Goal: Information Seeking & Learning: Learn about a topic

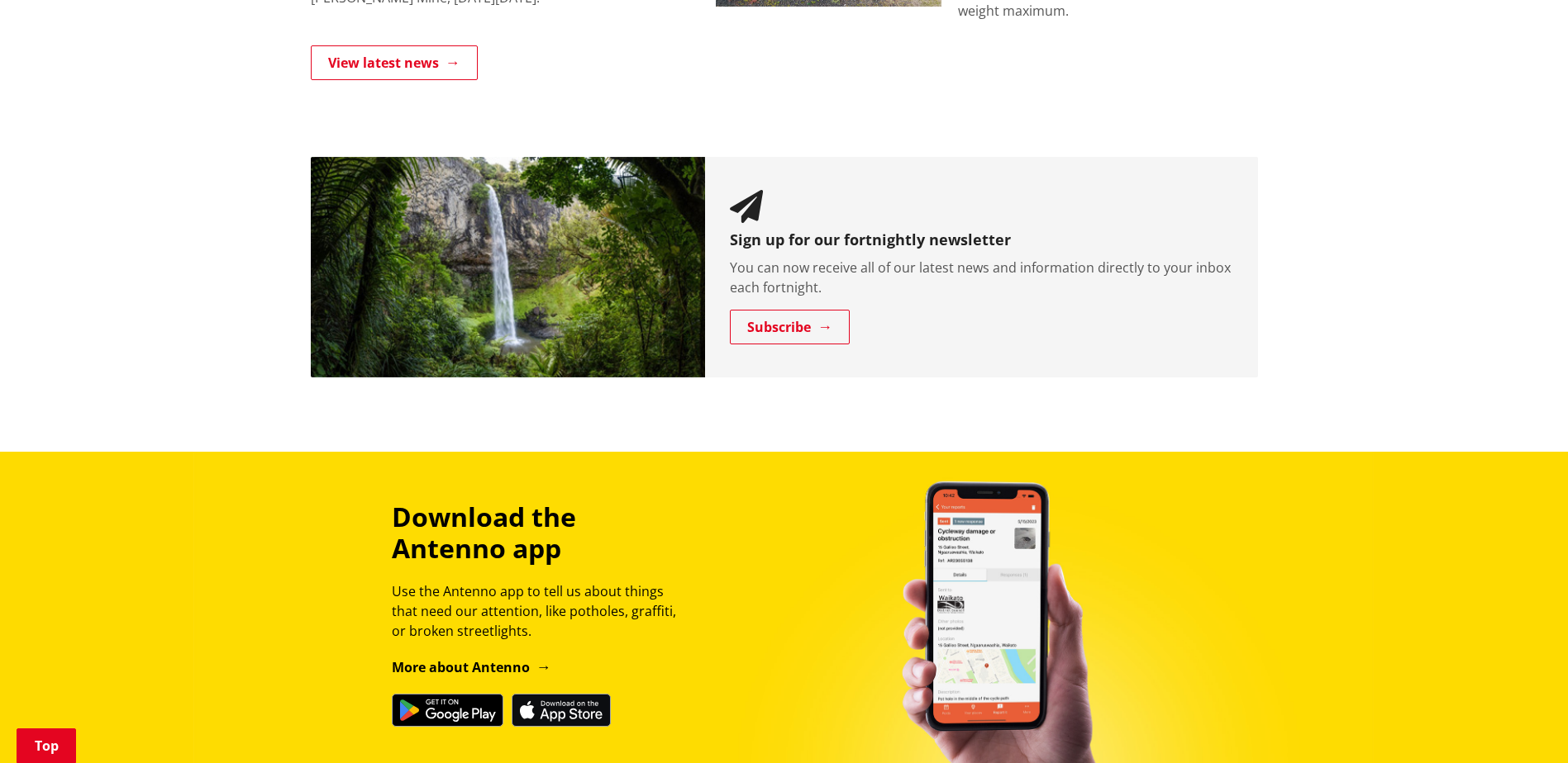
scroll to position [1570, 0]
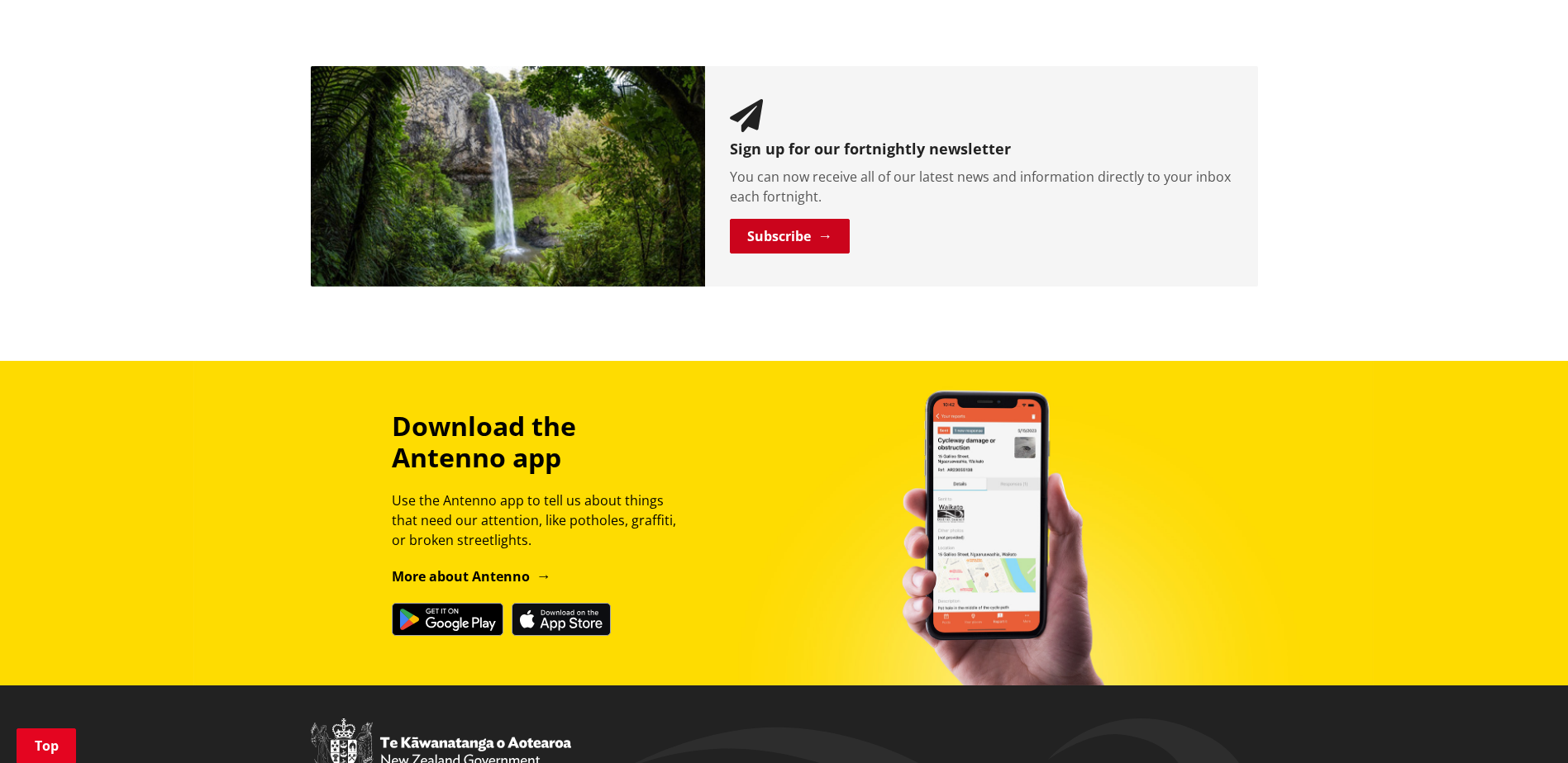
click at [781, 226] on link "Subscribe" at bounding box center [790, 236] width 120 height 34
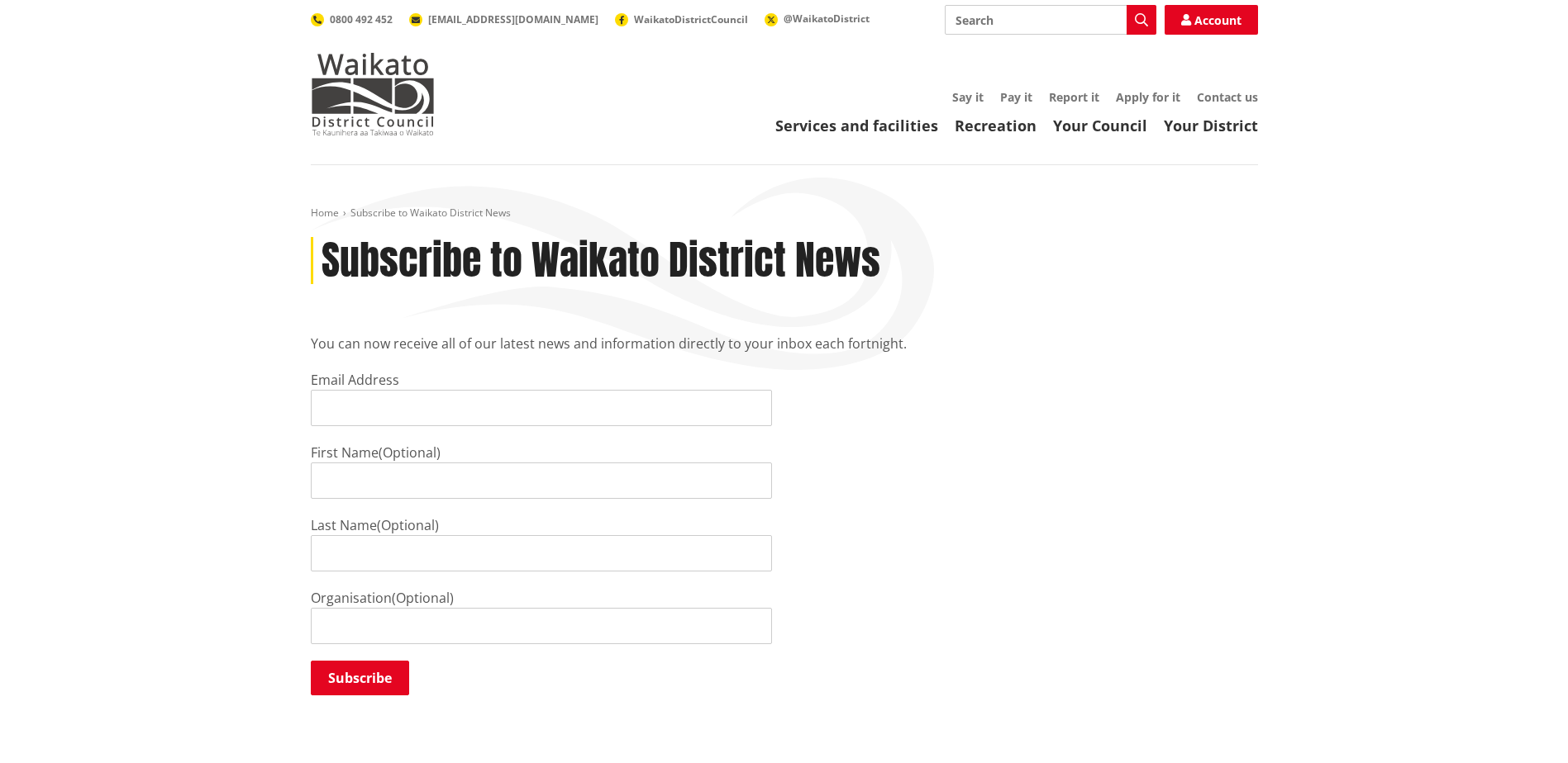
drag, startPoint x: 367, startPoint y: 404, endPoint x: 374, endPoint y: 406, distance: 7.3
click at [367, 404] on input "Email Address" at bounding box center [541, 407] width 462 height 36
type input "dvandervalk@outlook.com"
type input "Debbie"
type input "van der Valk"
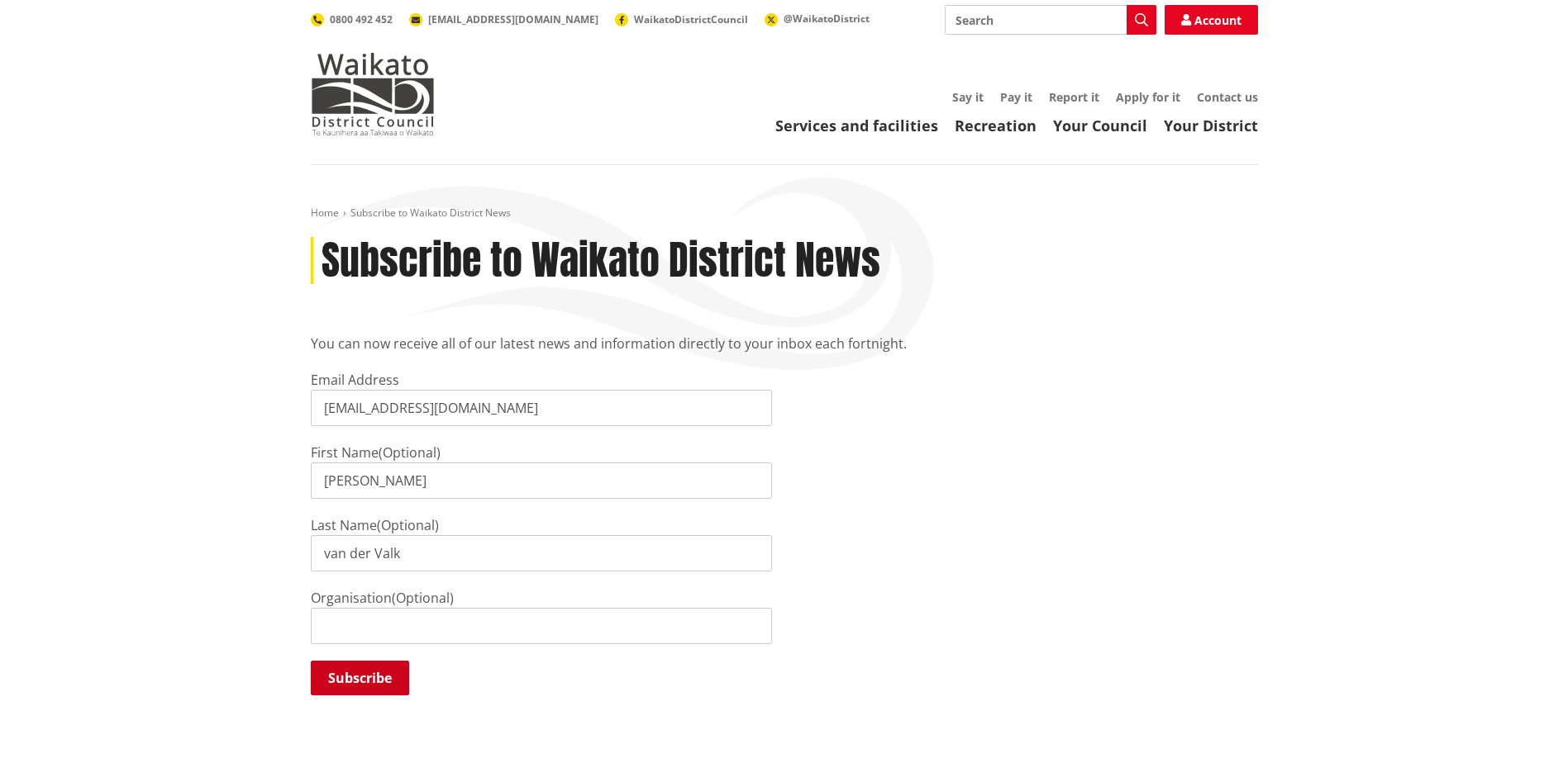
click at [359, 679] on input "Subscribe" at bounding box center [360, 678] width 98 height 34
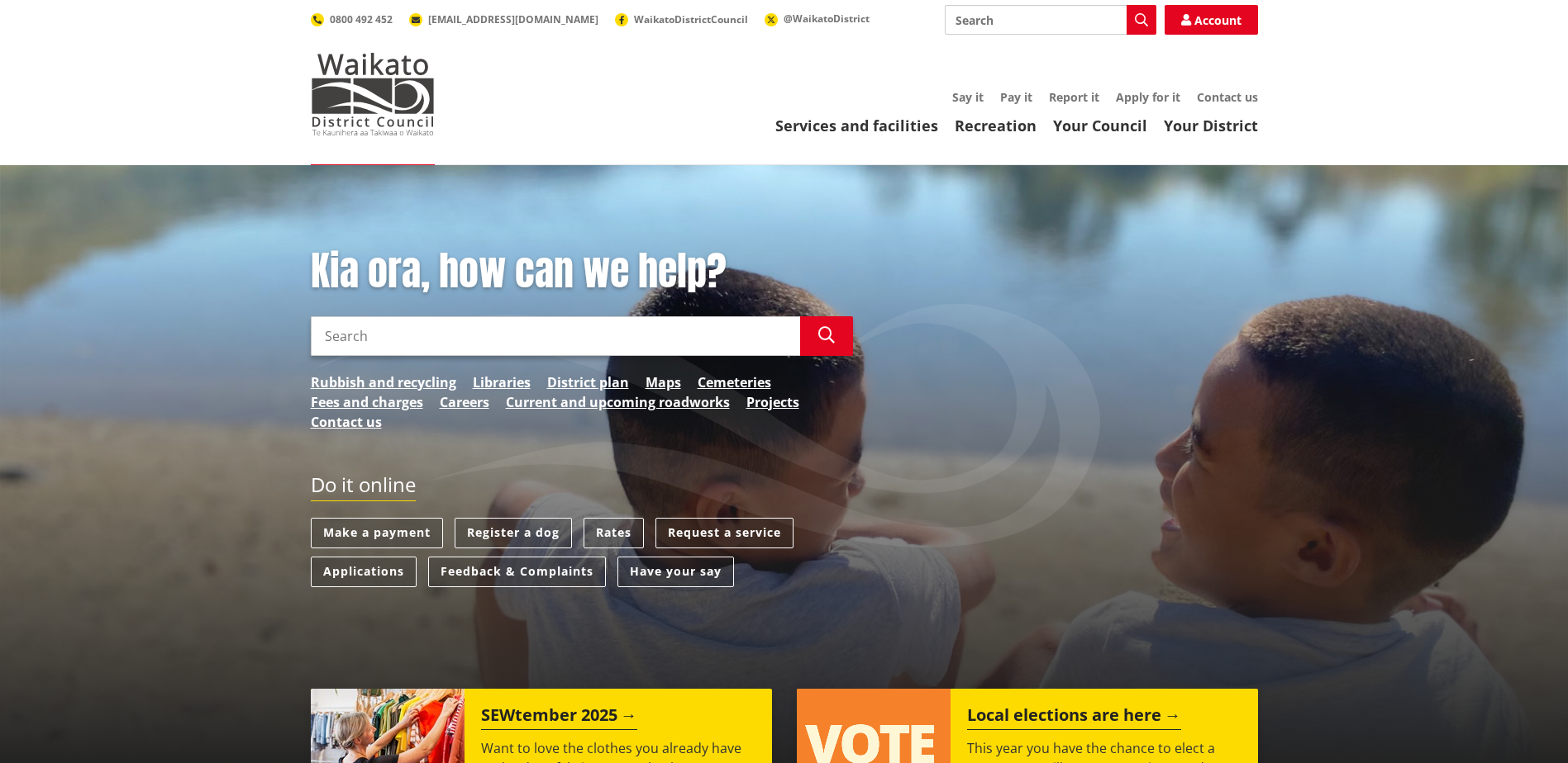
click at [357, 345] on input "Search" at bounding box center [555, 336] width 489 height 39
type input "Tuakau Dog"
click at [836, 337] on button "Search" at bounding box center [827, 336] width 53 height 39
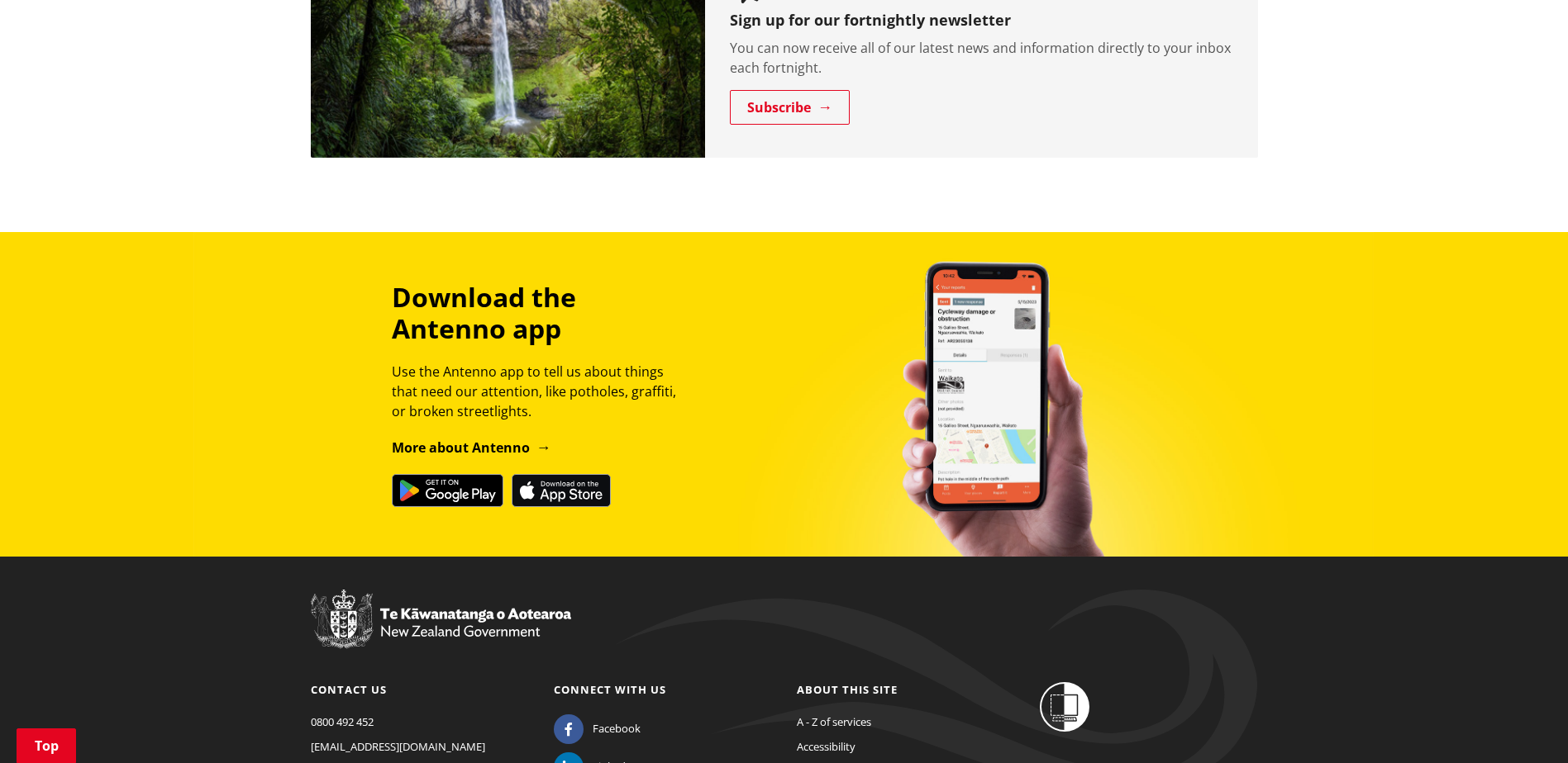
scroll to position [1883, 0]
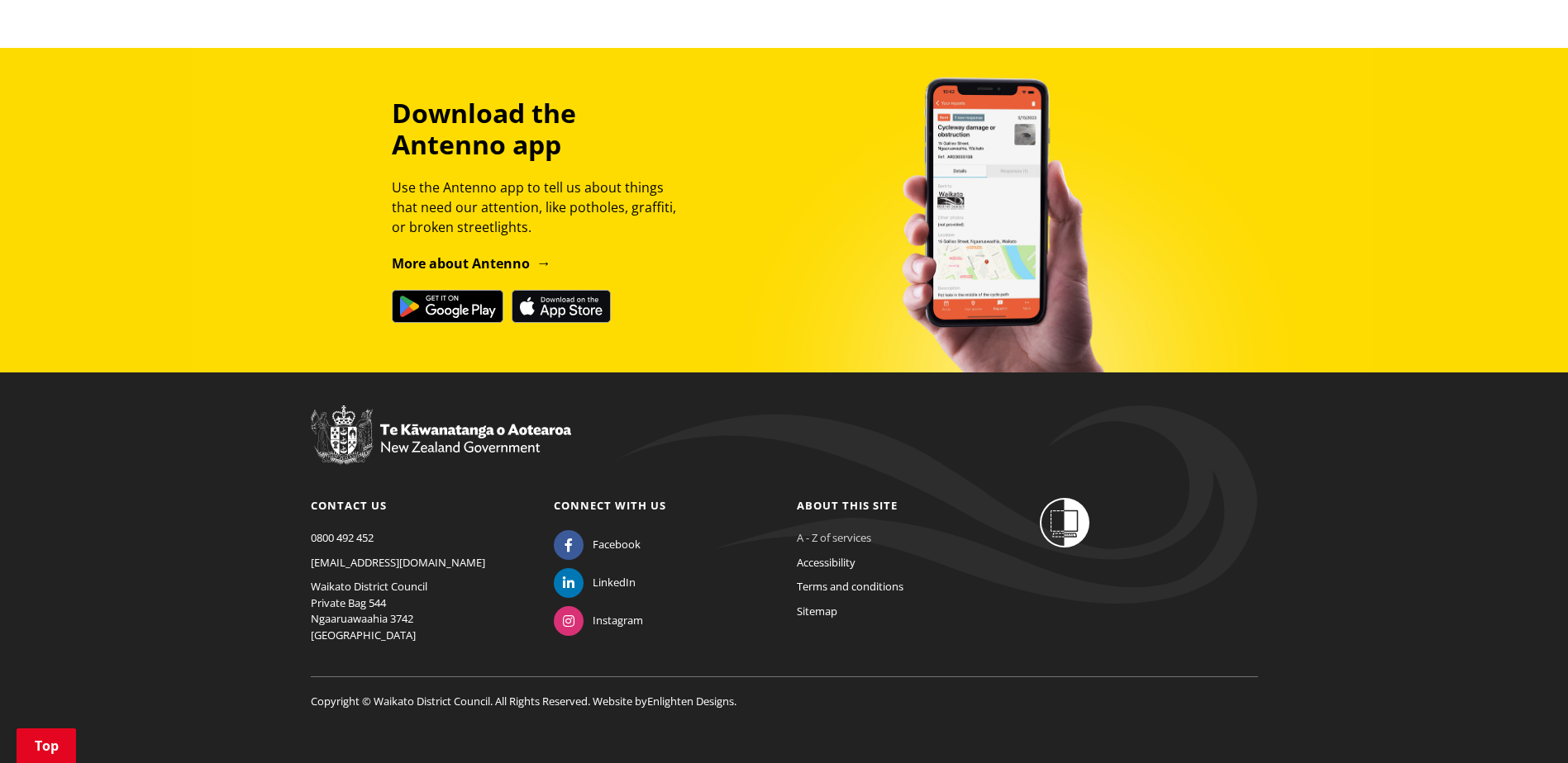
click at [826, 531] on link "A - Z of services" at bounding box center [834, 538] width 74 height 15
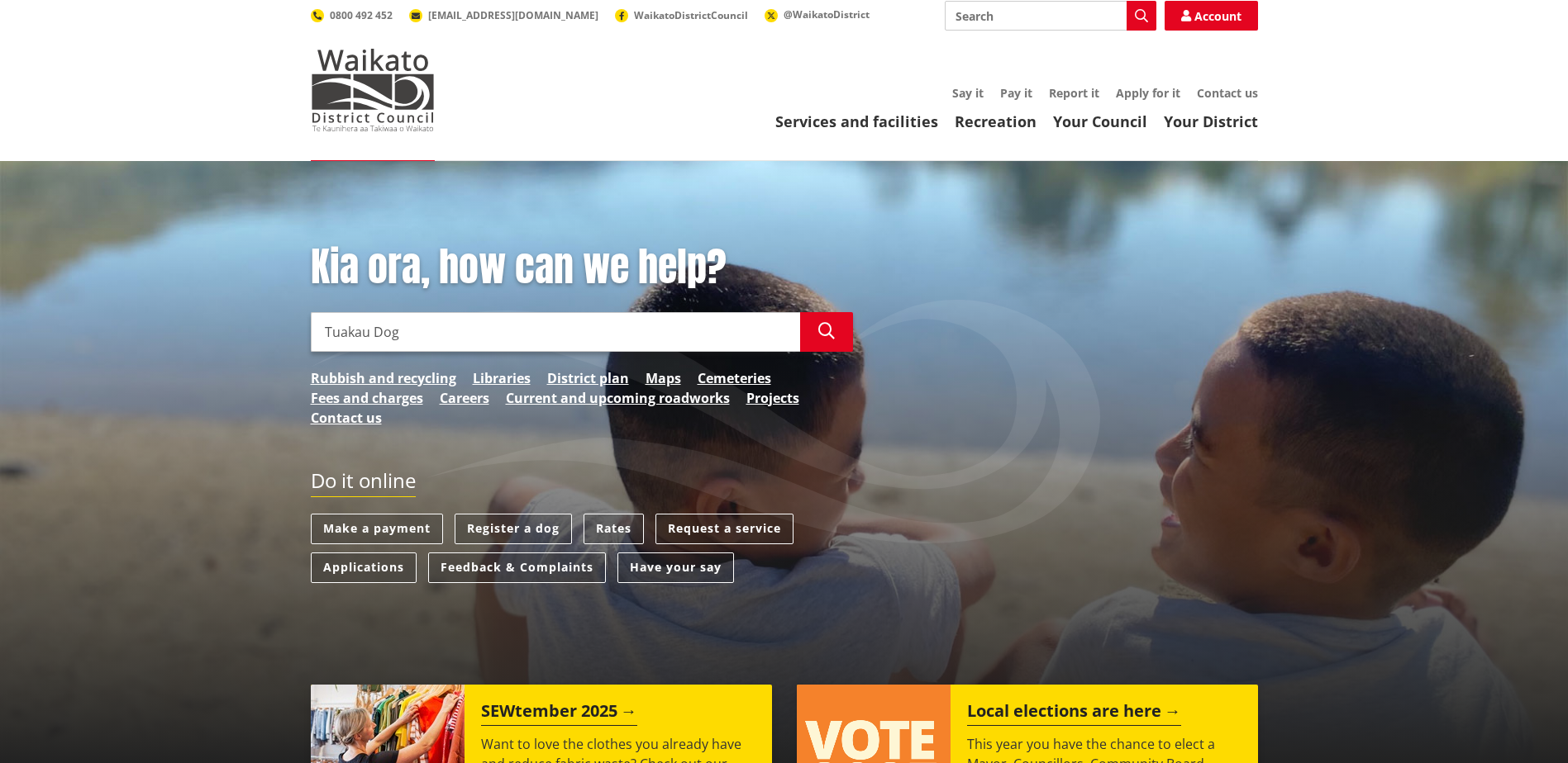
scroll to position [0, 0]
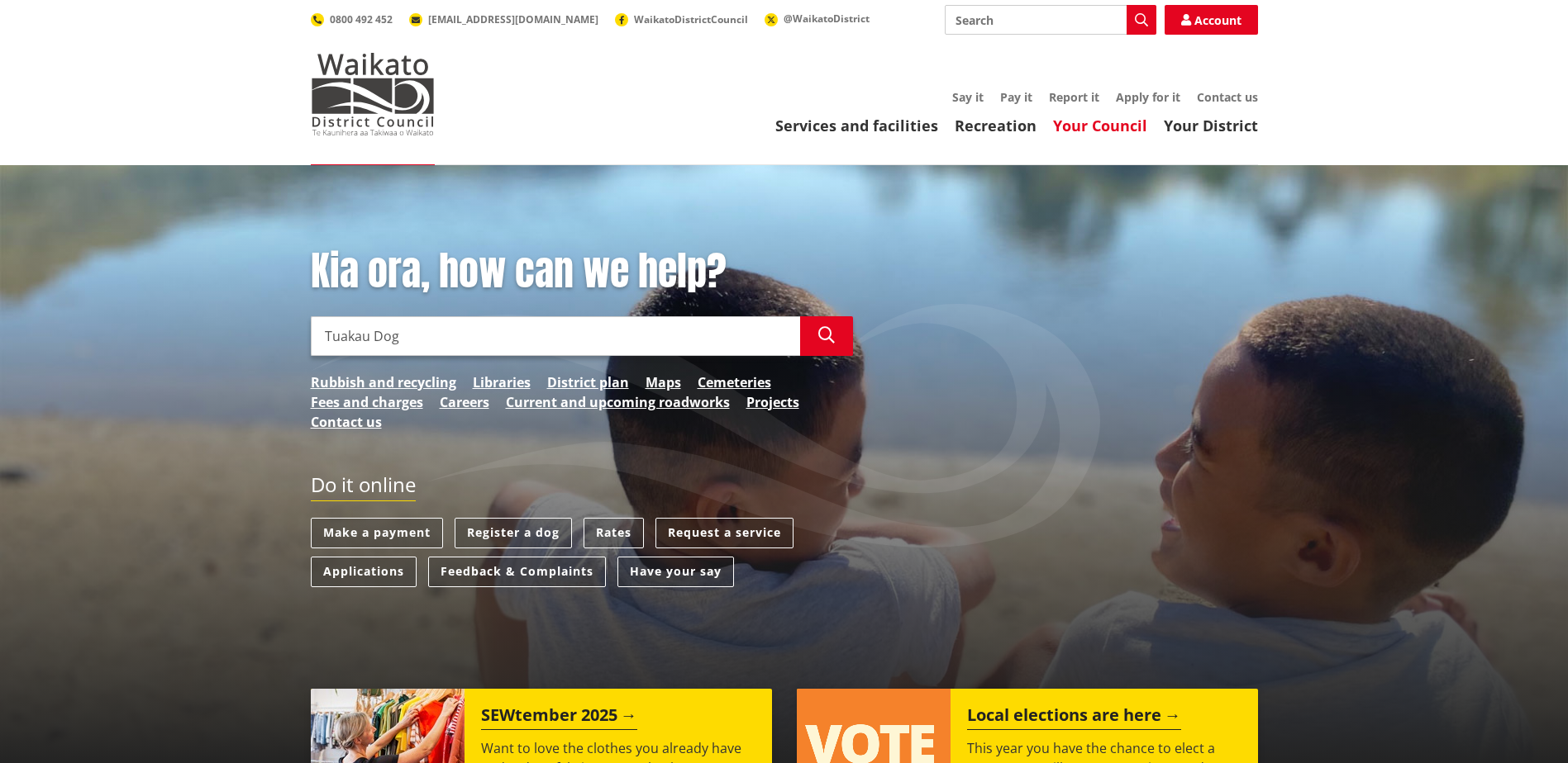
click at [1102, 121] on link "Your Council" at bounding box center [1101, 125] width 94 height 20
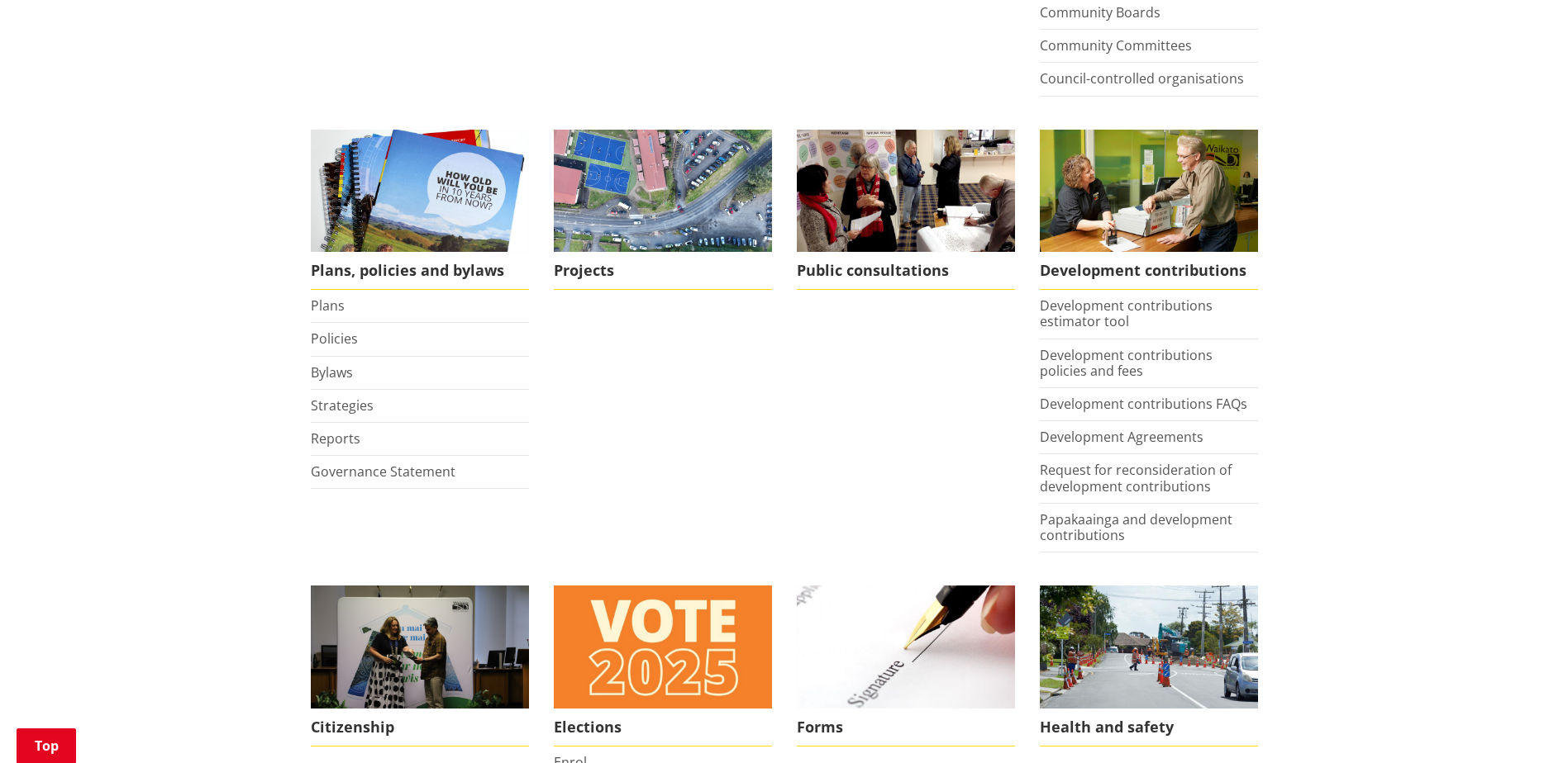
scroll to position [661, 0]
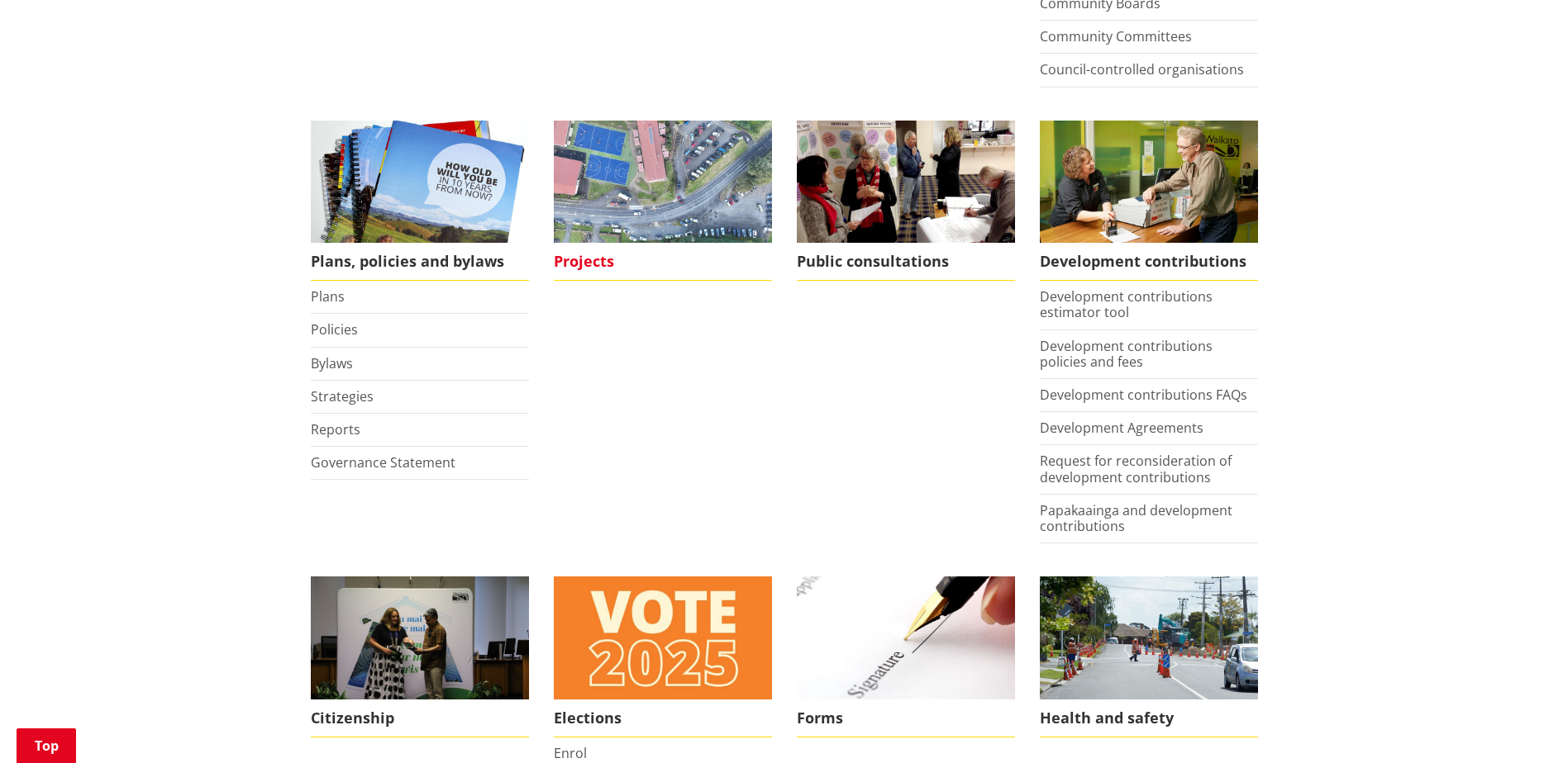
click at [605, 251] on span "Projects" at bounding box center [662, 262] width 219 height 38
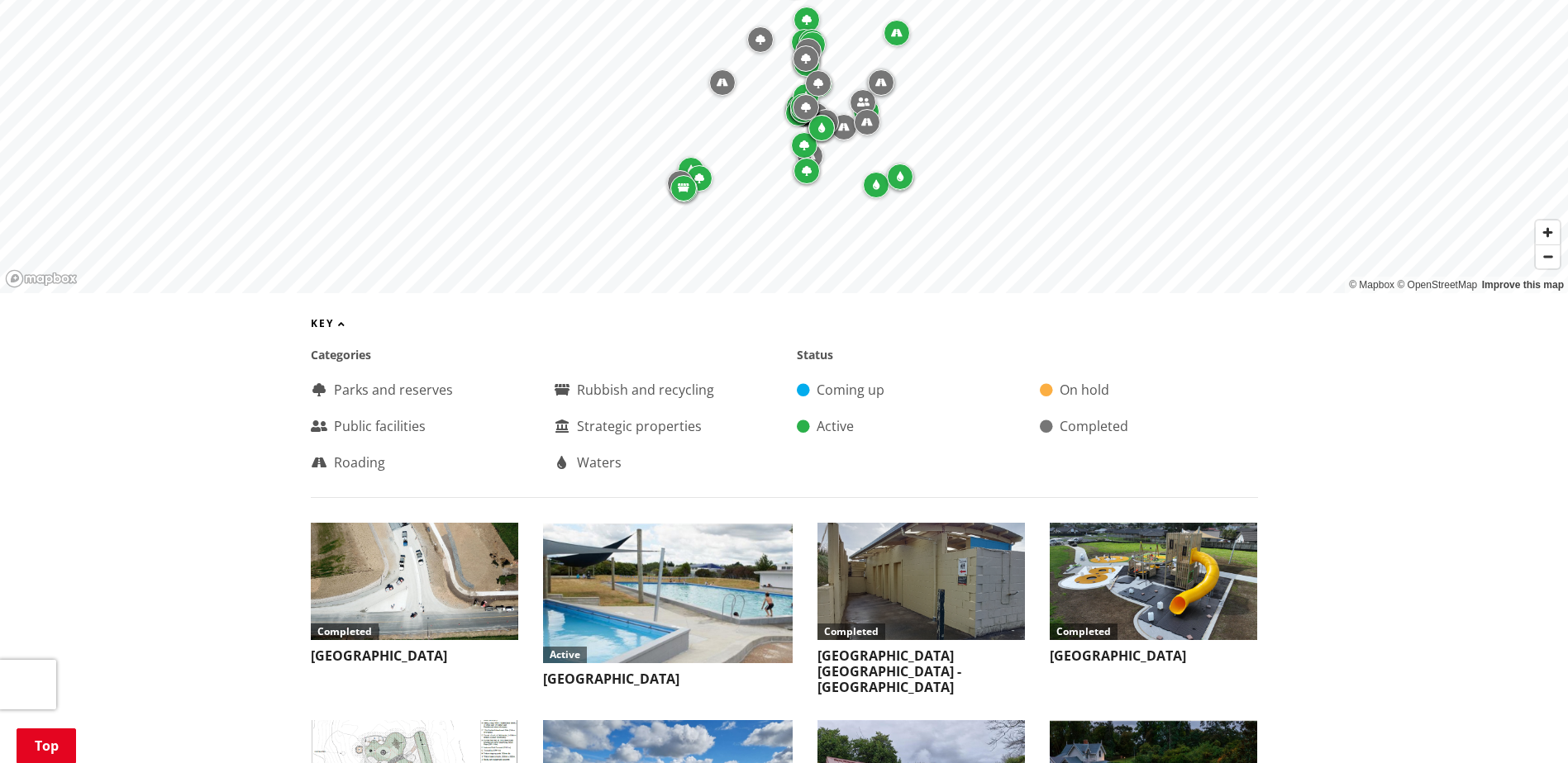
scroll to position [496, 0]
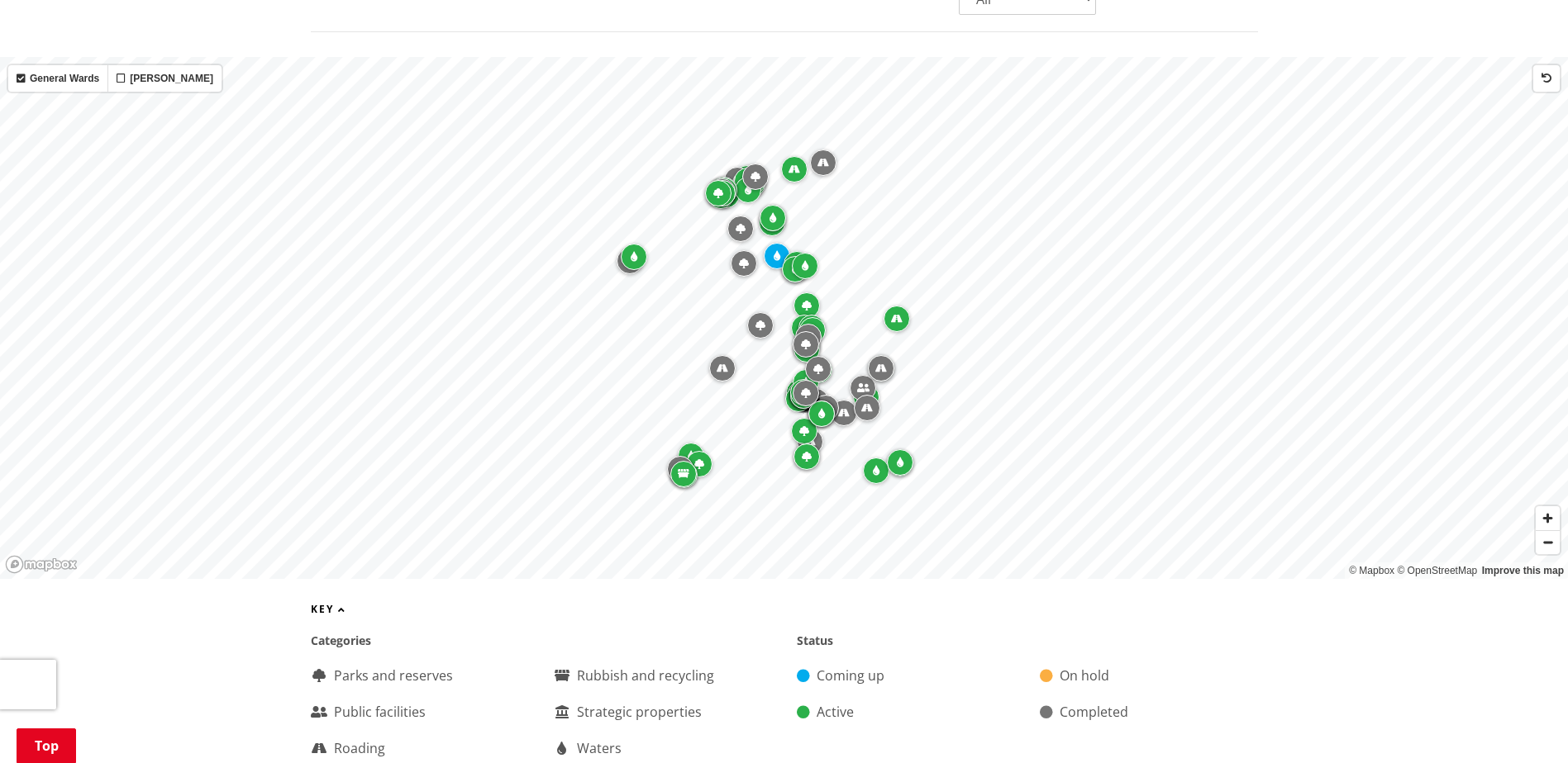
click at [160, 642] on div "Key Categories Parks and reserves Public facilities Roading Rubbish and recycli…" at bounding box center [784, 694] width 1568 height 180
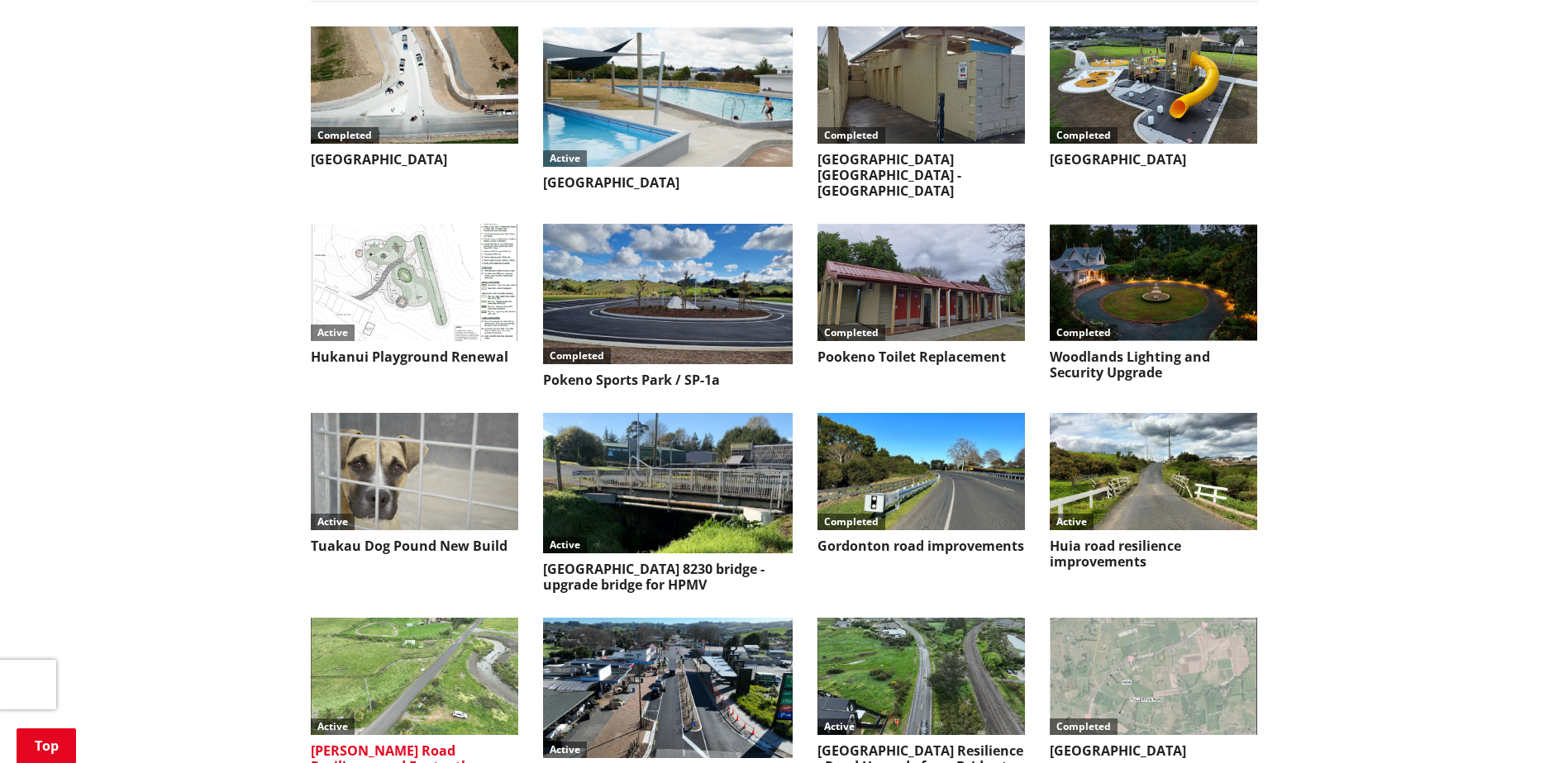
scroll to position [1322, 0]
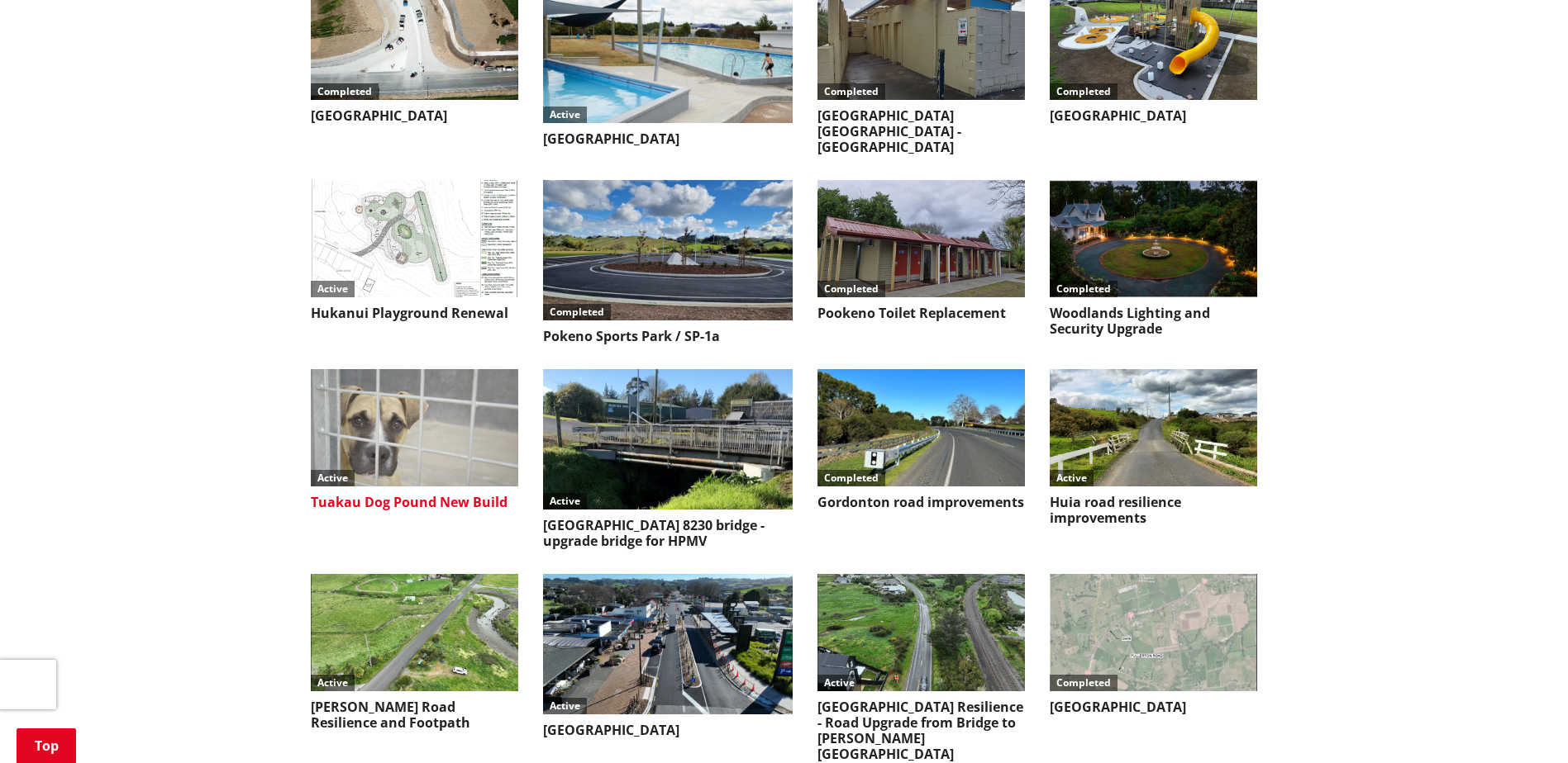
click at [377, 435] on img at bounding box center [415, 427] width 208 height 117
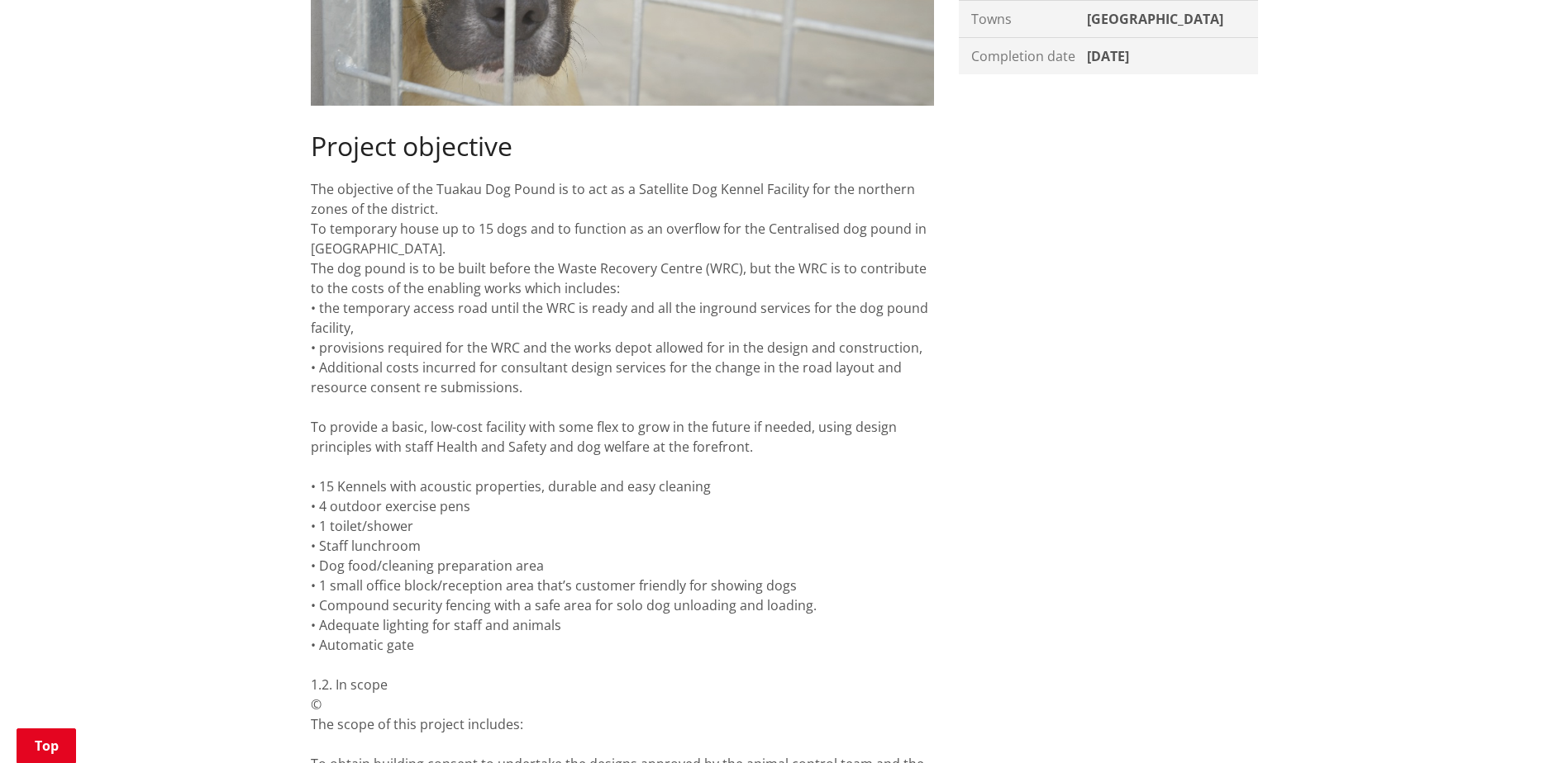
scroll to position [661, 0]
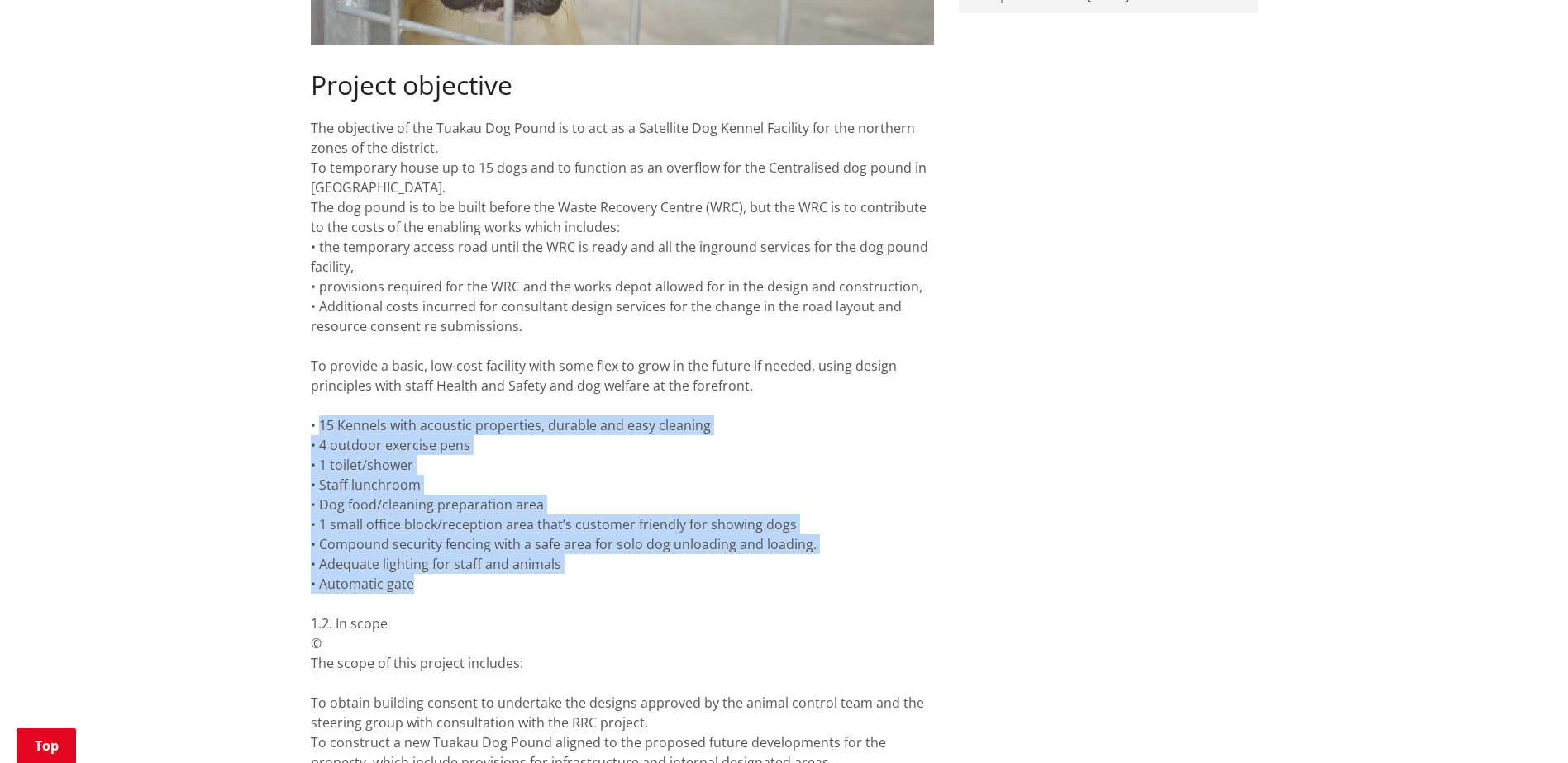
drag, startPoint x: 318, startPoint y: 421, endPoint x: 431, endPoint y: 589, distance: 202.5
click at [431, 589] on div "Project objective The objective of the Tuakau Dog Pound is to act as a Satellit…" at bounding box center [622, 540] width 623 height 940
drag, startPoint x: 431, startPoint y: 589, endPoint x: 363, endPoint y: 491, distance: 119.3
copy div "15 Kennels with acoustic properties, durable and easy cleaning • 4 outdoor exer…"
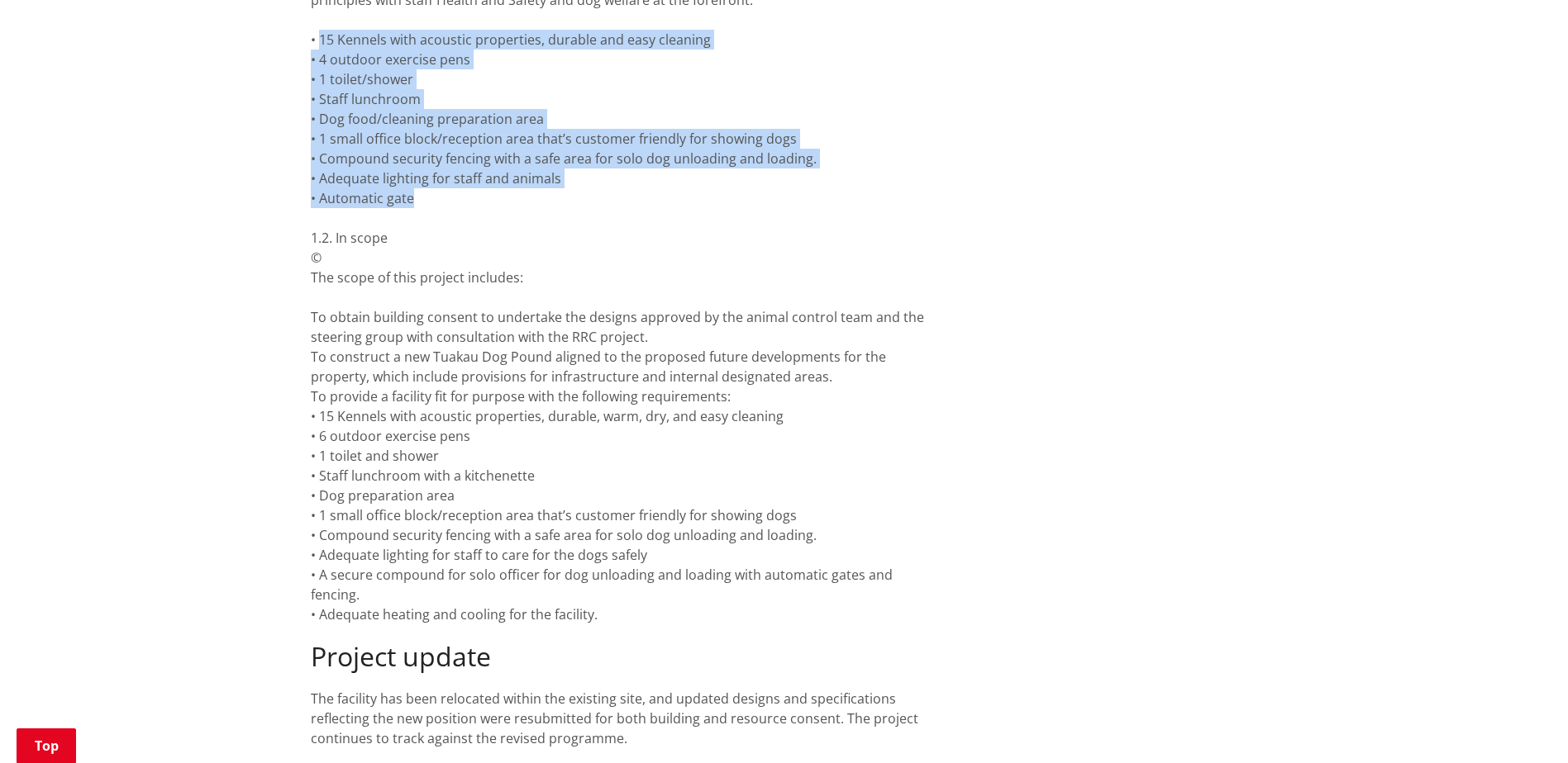
scroll to position [1239, 0]
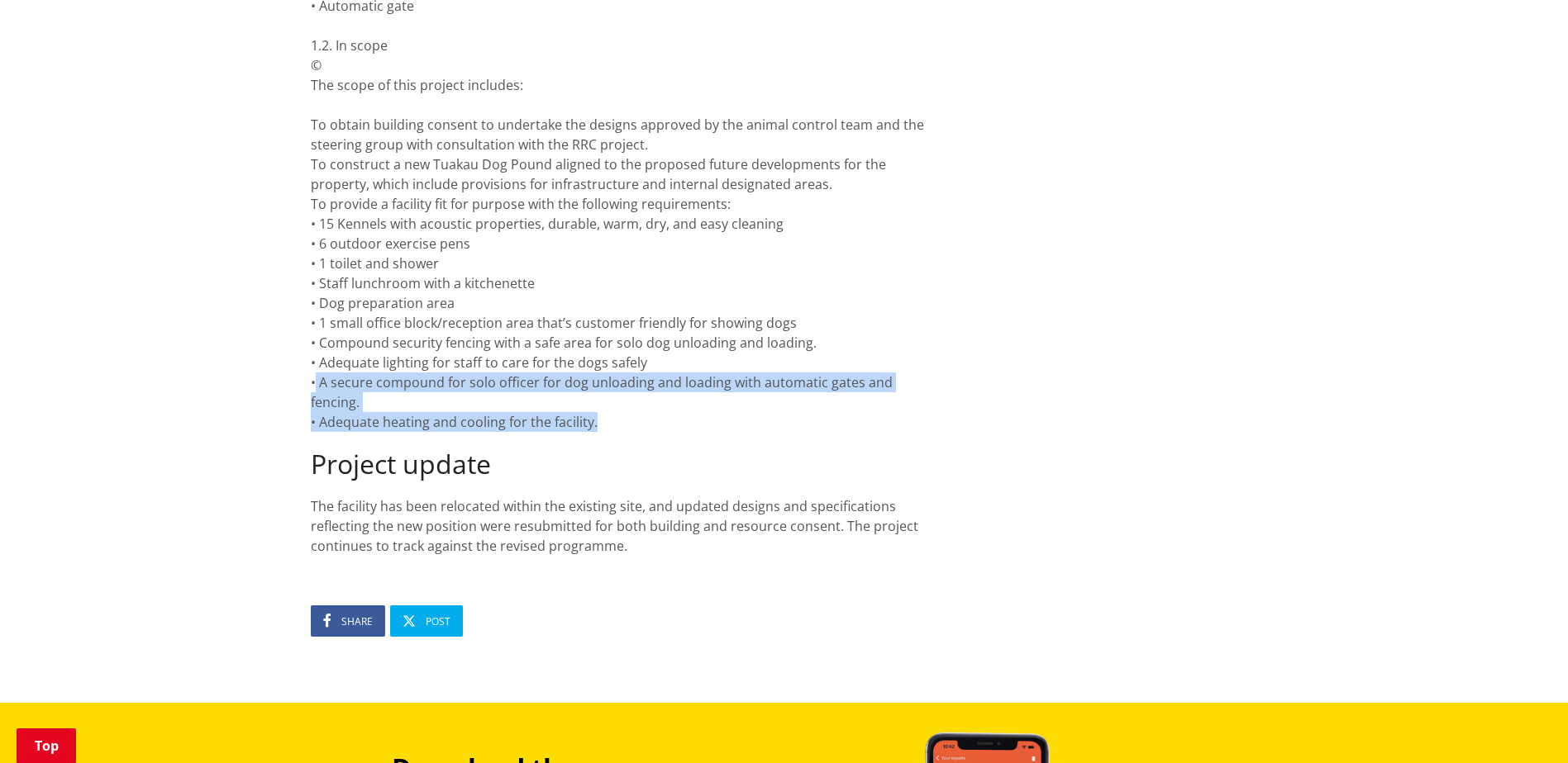
drag, startPoint x: 316, startPoint y: 383, endPoint x: 590, endPoint y: 414, distance: 275.7
drag, startPoint x: 590, startPoint y: 414, endPoint x: 539, endPoint y: 424, distance: 52.0
copy div "A secure compound for solo officer for dog unloading and loading with automatic…"
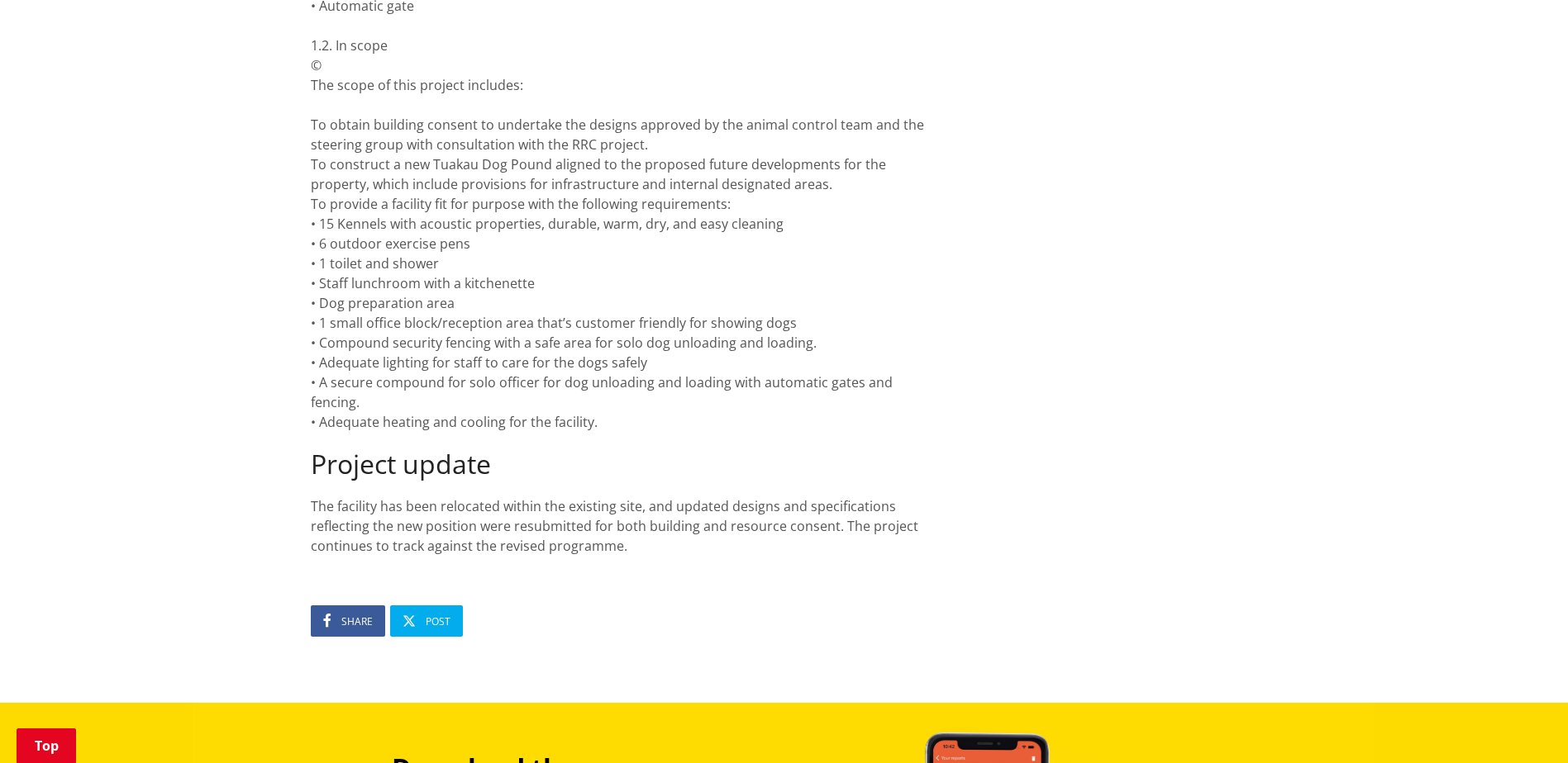
drag, startPoint x: 932, startPoint y: 472, endPoint x: 945, endPoint y: 474, distance: 13.2
click at [932, 472] on h2 "Project update" at bounding box center [622, 464] width 623 height 31
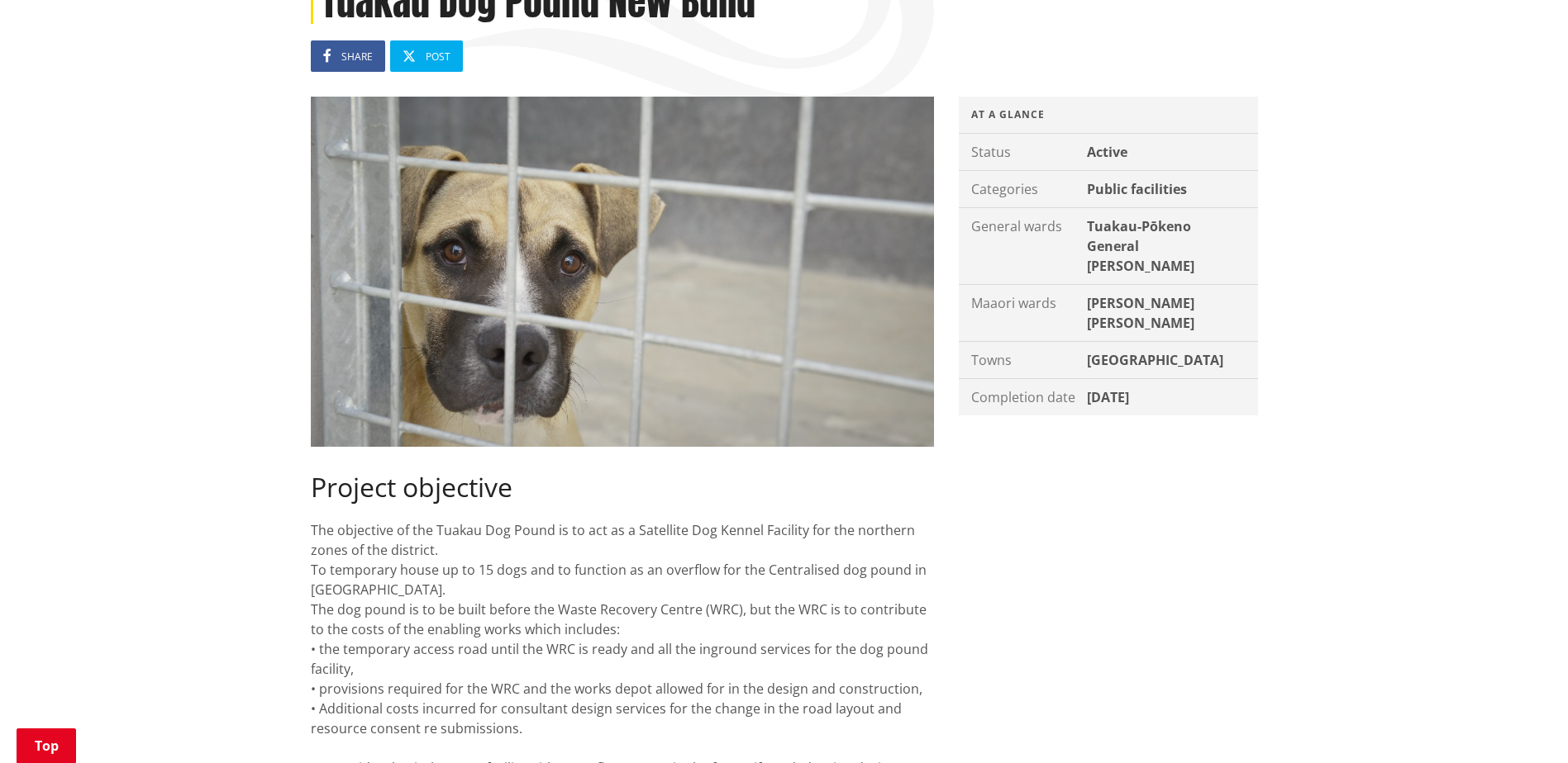
scroll to position [248, 0]
